Goal: Task Accomplishment & Management: Manage account settings

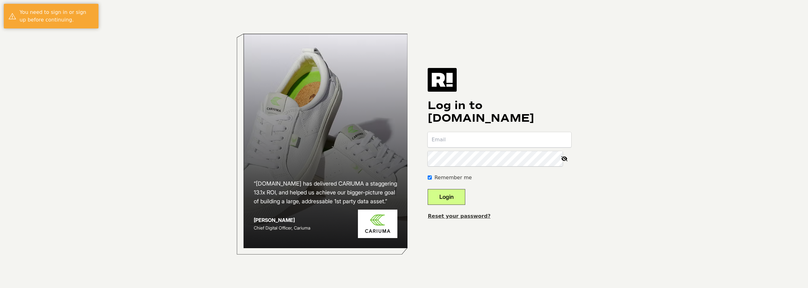
type input "[PERSON_NAME][EMAIL_ADDRESS][PERSON_NAME][DOMAIN_NAME]"
click at [457, 196] on button "Login" at bounding box center [447, 197] width 38 height 16
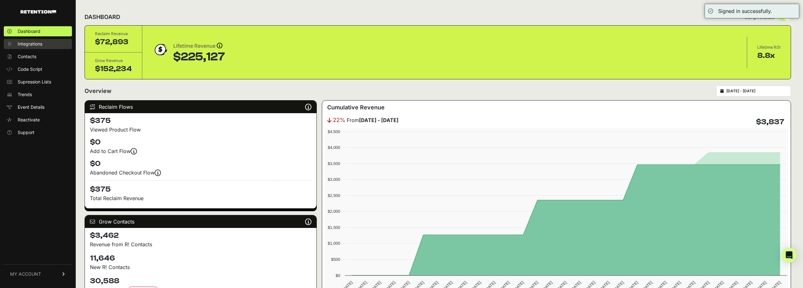
click at [54, 45] on link "Integrations" at bounding box center [38, 44] width 68 height 10
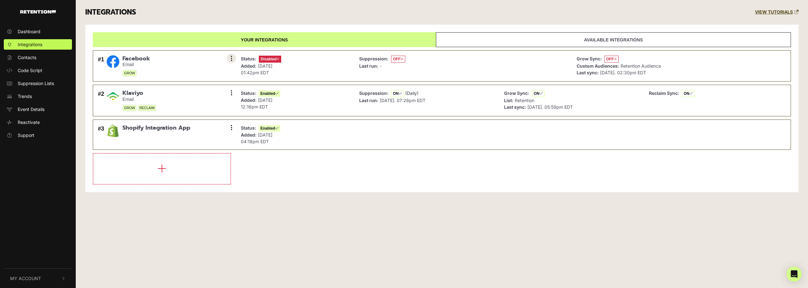
click at [229, 57] on button at bounding box center [231, 58] width 9 height 9
click at [190, 59] on link "Settings" at bounding box center [193, 59] width 60 height 14
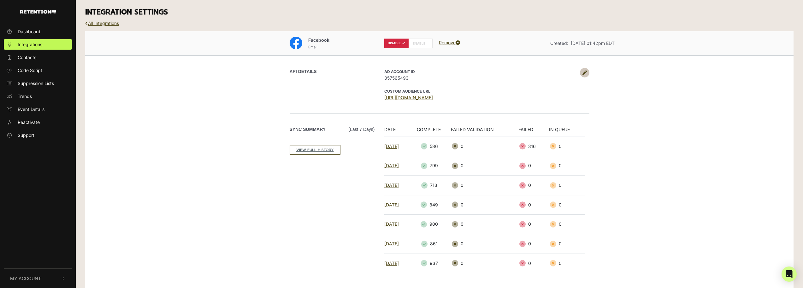
click at [418, 97] on link "[URL][DOMAIN_NAME]" at bounding box center [408, 97] width 49 height 5
click at [406, 100] on link "[URL][DOMAIN_NAME]" at bounding box center [408, 97] width 49 height 5
click at [388, 42] on label "DISABLE" at bounding box center [396, 43] width 24 height 9
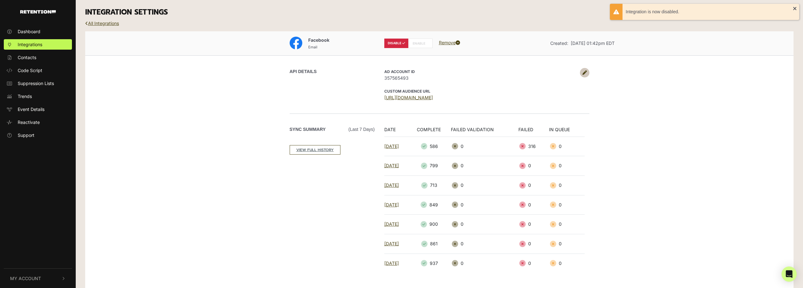
click at [412, 44] on label "ENABLE" at bounding box center [420, 43] width 24 height 9
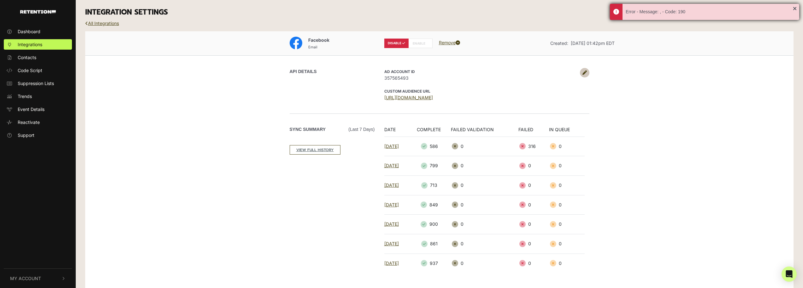
click at [662, 11] on div "Error - Message: , - Code: 190" at bounding box center [709, 12] width 167 height 7
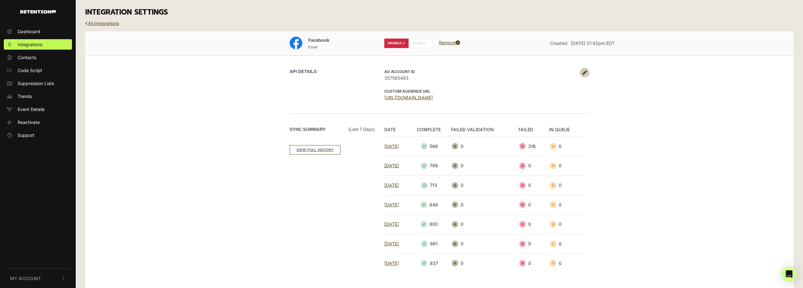
click at [416, 96] on link "https://business.facebook.com/ads/manage/customaudiences/tos/?act=357565493" at bounding box center [408, 97] width 49 height 5
click at [420, 44] on label "ENABLE" at bounding box center [420, 43] width 24 height 9
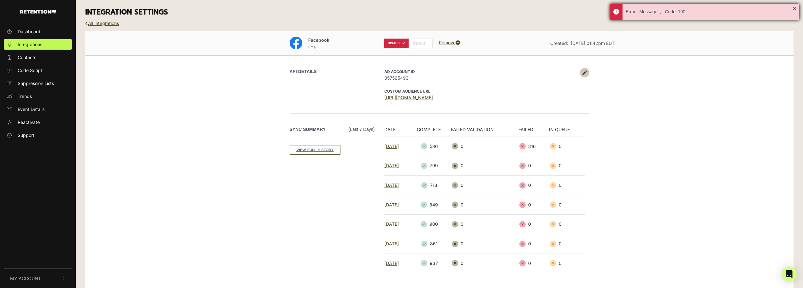
click at [794, 8] on div "Error - Message: , - Code: 190" at bounding box center [704, 12] width 189 height 16
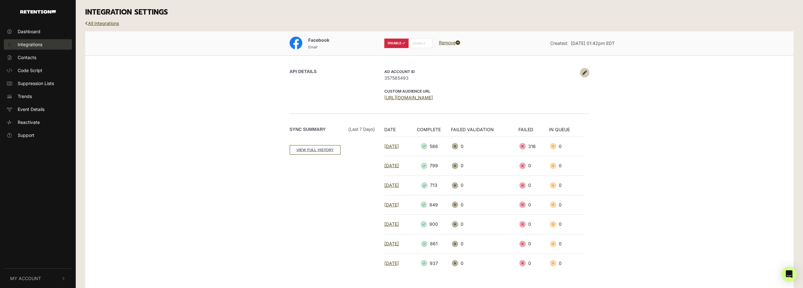
click at [41, 45] on span "Integrations" at bounding box center [30, 44] width 25 height 7
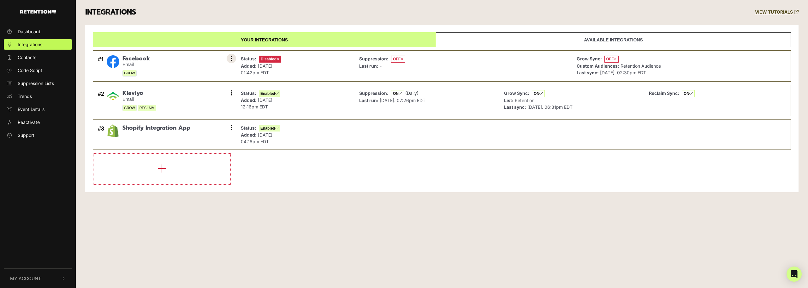
click at [232, 60] on icon at bounding box center [232, 58] width 2 height 6
click at [189, 87] on link "Enable" at bounding box center [193, 87] width 60 height 14
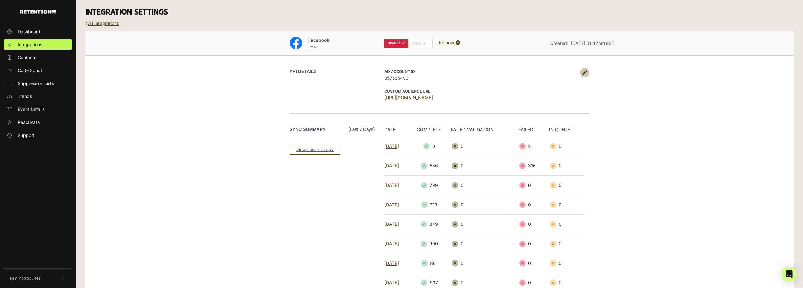
click at [415, 43] on label "ENABLE" at bounding box center [420, 43] width 24 height 9
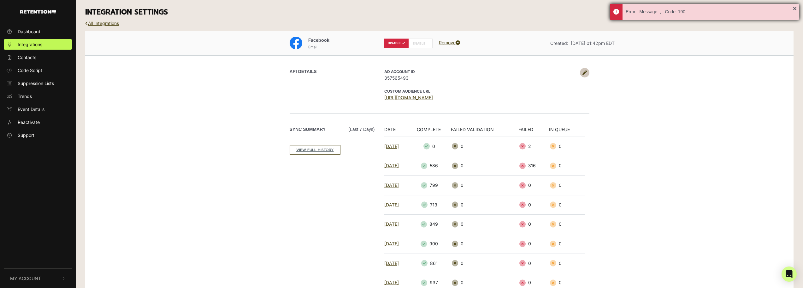
drag, startPoint x: 794, startPoint y: 10, endPoint x: 623, endPoint y: 76, distance: 182.9
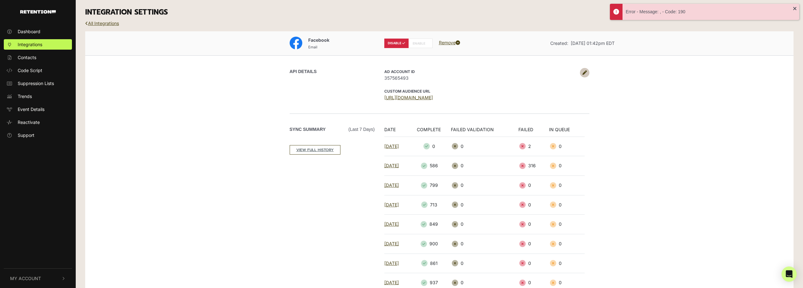
click at [794, 10] on div "Error - Message: , - Code: 190" at bounding box center [704, 12] width 189 height 16
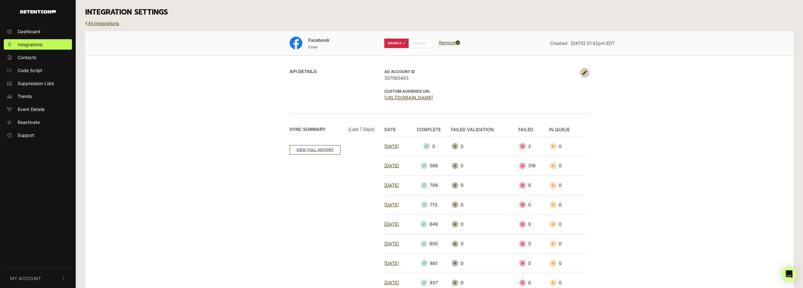
click at [433, 98] on link "[URL][DOMAIN_NAME]" at bounding box center [408, 97] width 49 height 5
click at [420, 44] on label "ENABLE" at bounding box center [420, 43] width 24 height 9
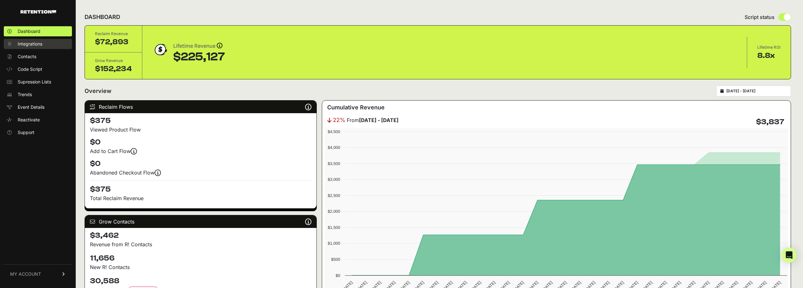
click at [23, 45] on span "Integrations" at bounding box center [30, 44] width 25 height 6
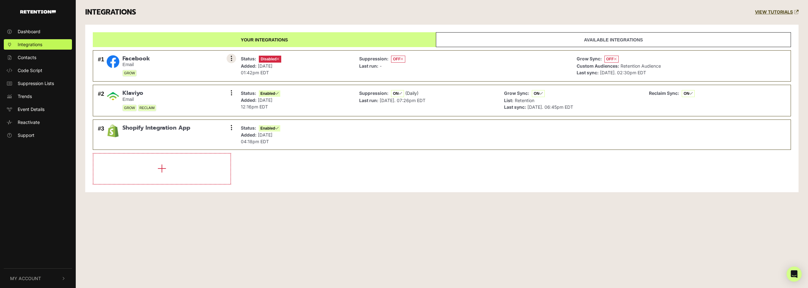
click at [235, 59] on button at bounding box center [231, 58] width 9 height 9
click at [186, 59] on link "Settings" at bounding box center [193, 59] width 60 height 14
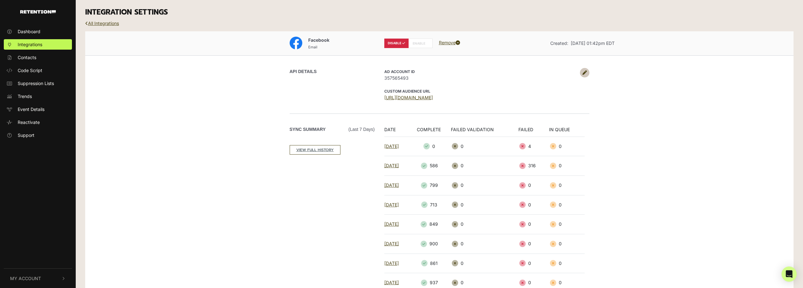
click at [583, 72] on icon at bounding box center [585, 72] width 4 height 4
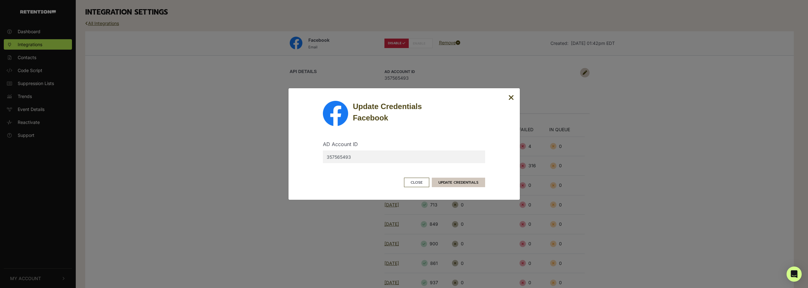
click at [468, 182] on button "UPDATE CREDENTIALS" at bounding box center [458, 181] width 53 height 9
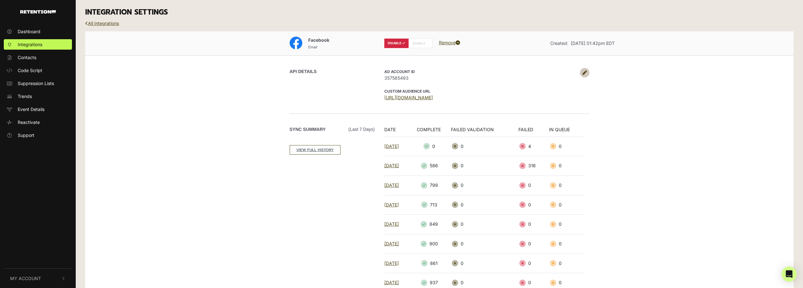
click at [585, 73] on icon at bounding box center [585, 72] width 4 height 4
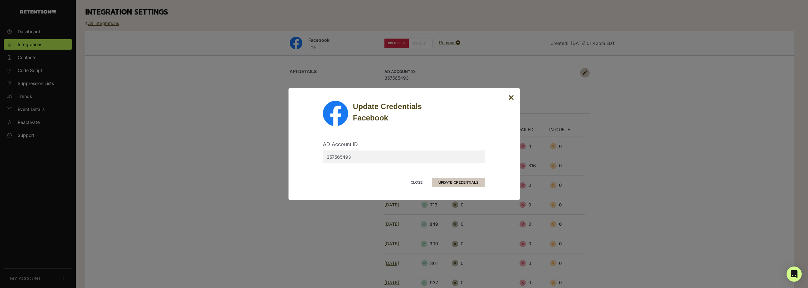
click at [469, 185] on button "UPDATE CREDENTIALS" at bounding box center [458, 181] width 53 height 9
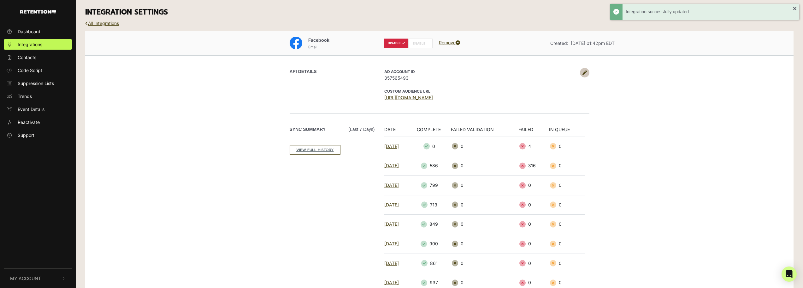
click at [419, 44] on label "ENABLE" at bounding box center [420, 43] width 24 height 9
radio input "false"
radio input "true"
